Goal: Register for event/course

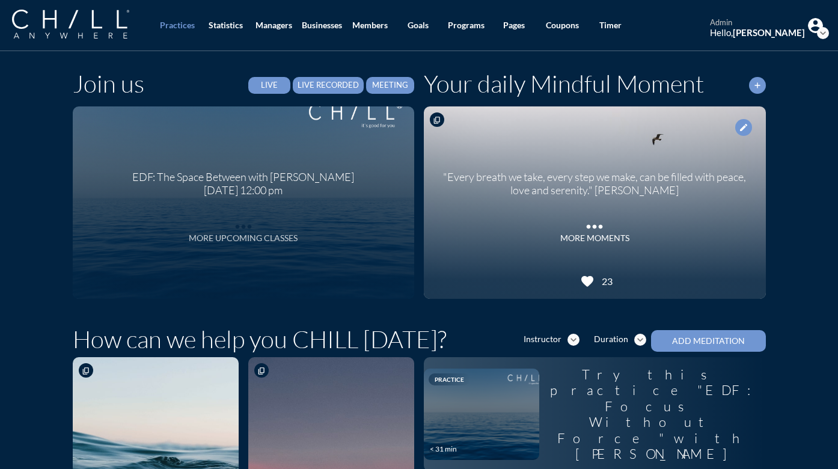
click at [246, 240] on div "More Upcoming Classes" at bounding box center [243, 238] width 109 height 10
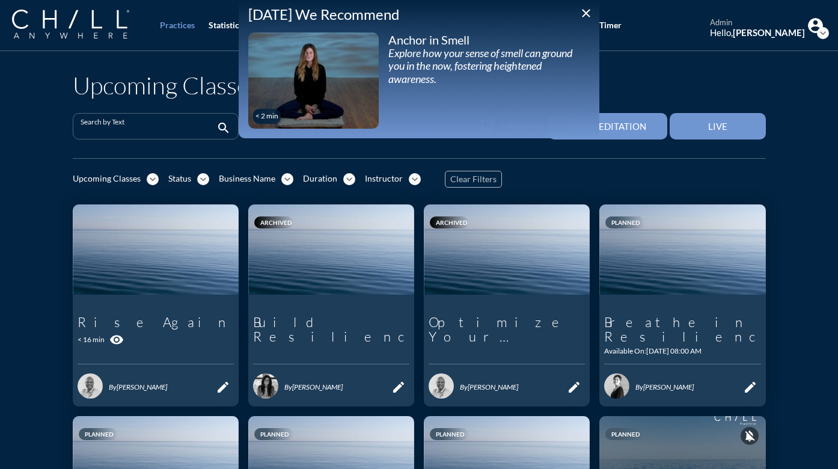
click at [155, 135] on input "Search by Text" at bounding box center [147, 131] width 133 height 15
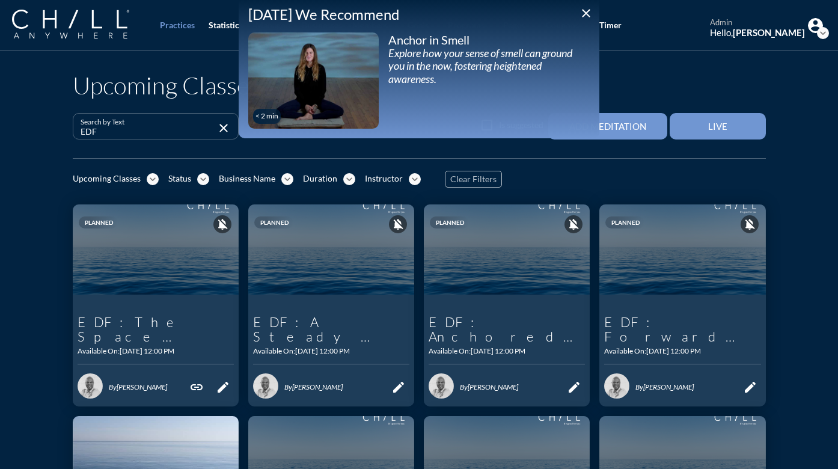
type input "EDF"
click at [584, 12] on icon "close" at bounding box center [586, 13] width 14 height 14
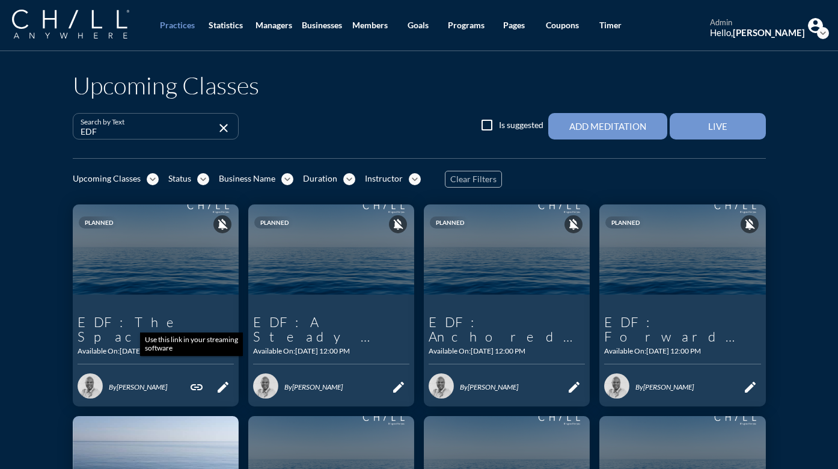
click at [190, 380] on icon "link" at bounding box center [196, 387] width 14 height 14
click at [193, 380] on icon "link" at bounding box center [196, 387] width 14 height 14
